Goal: Check status: Check status

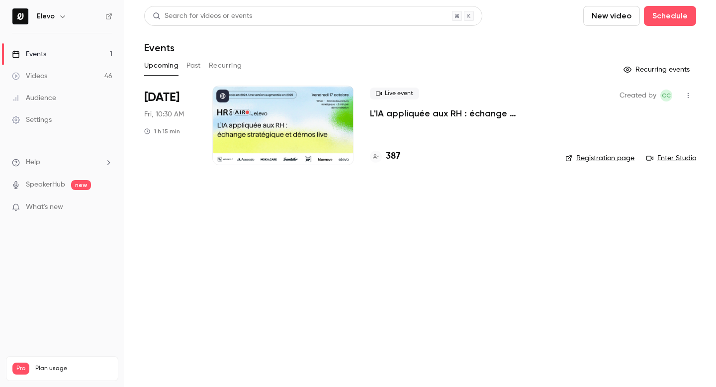
click at [195, 68] on button "Past" at bounding box center [193, 66] width 14 height 16
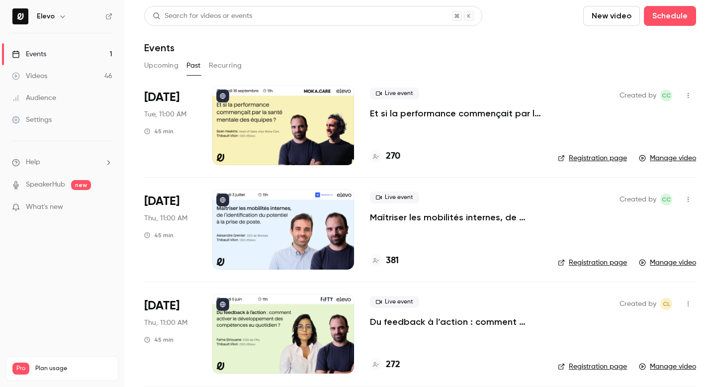
click at [407, 114] on p "Et si la performance commençait par la santé mentale des équipes ?" at bounding box center [456, 113] width 172 height 12
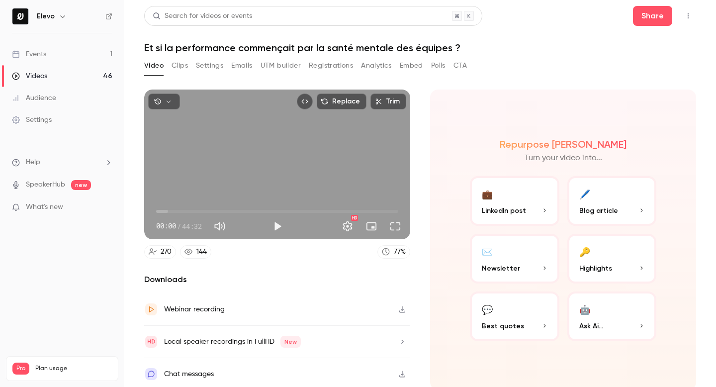
click at [253, 70] on div "Video Clips Settings Emails UTM builder Registrations Analytics Embed Polls CTA" at bounding box center [305, 66] width 322 height 16
click at [243, 67] on button "Emails" at bounding box center [241, 66] width 21 height 16
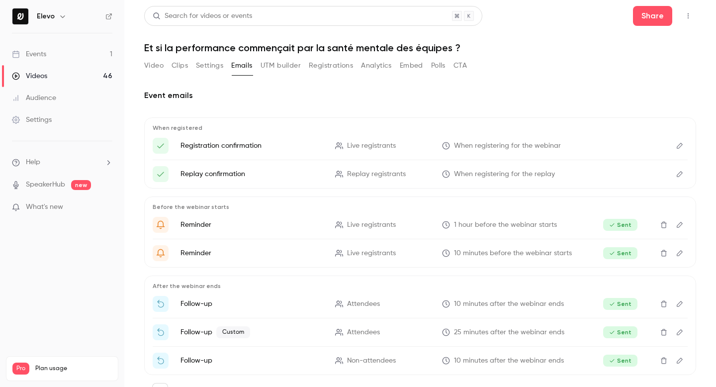
click at [331, 68] on button "Registrations" at bounding box center [331, 66] width 44 height 16
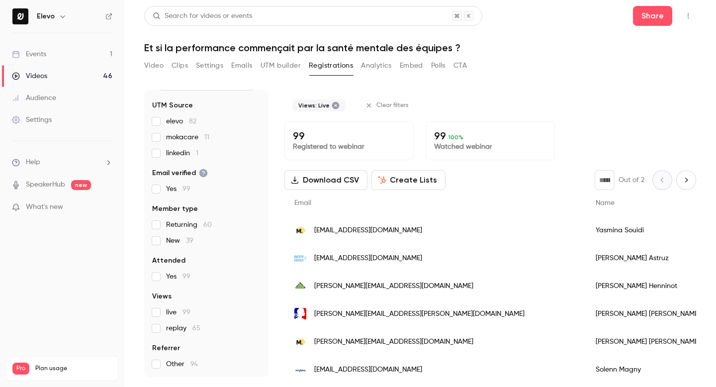
scroll to position [53, 0]
